Goal: Task Accomplishment & Management: Manage account settings

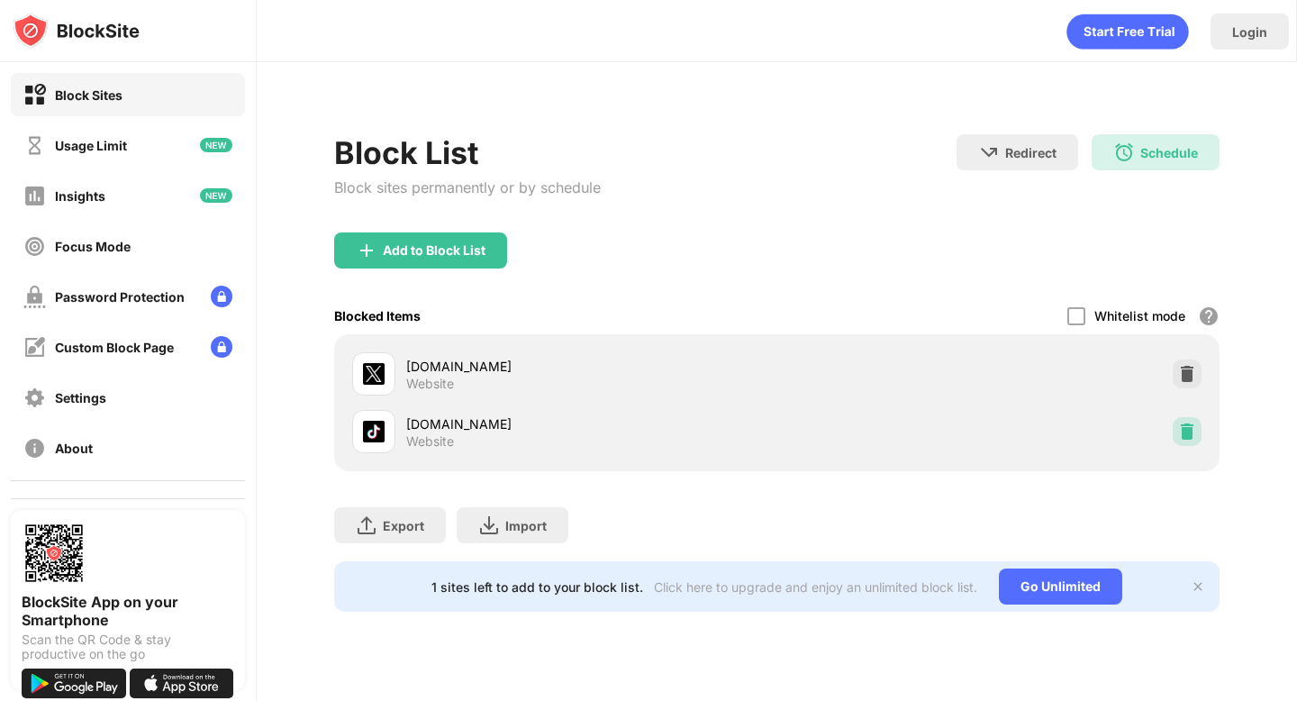
click at [1173, 440] on div at bounding box center [1187, 431] width 29 height 29
